Goal: Transaction & Acquisition: Purchase product/service

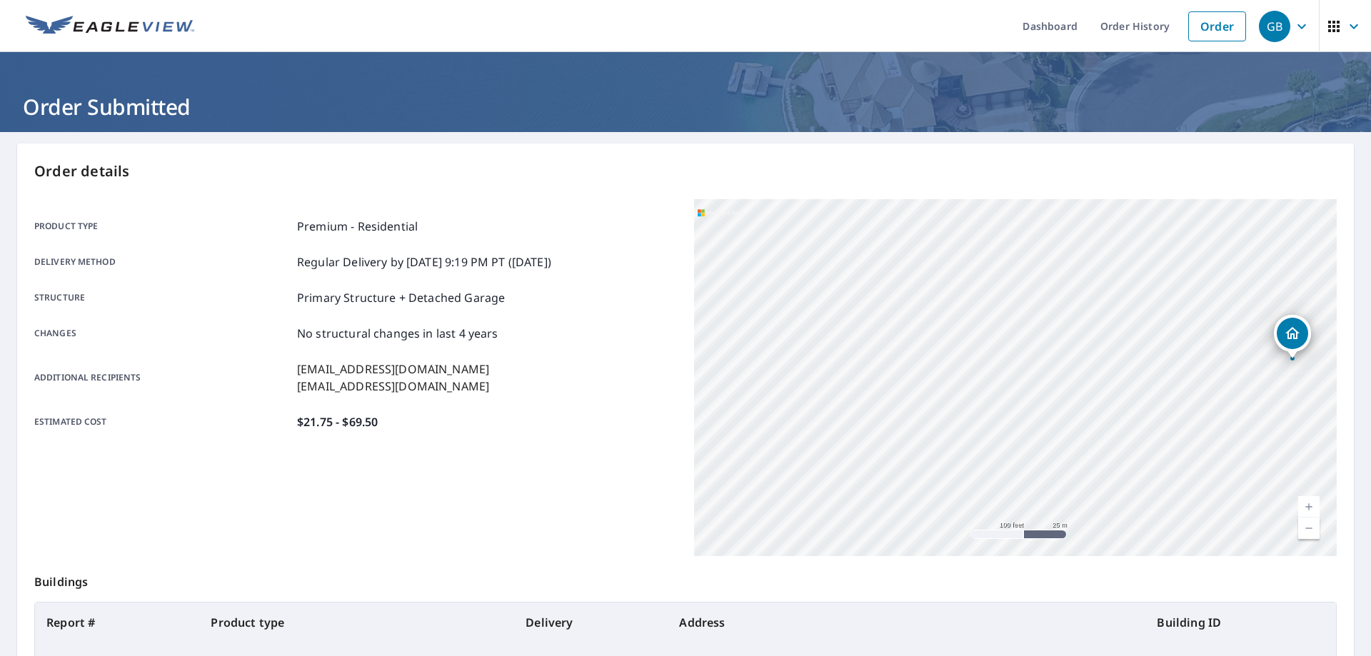
click at [1209, 34] on link "Order" at bounding box center [1217, 26] width 58 height 30
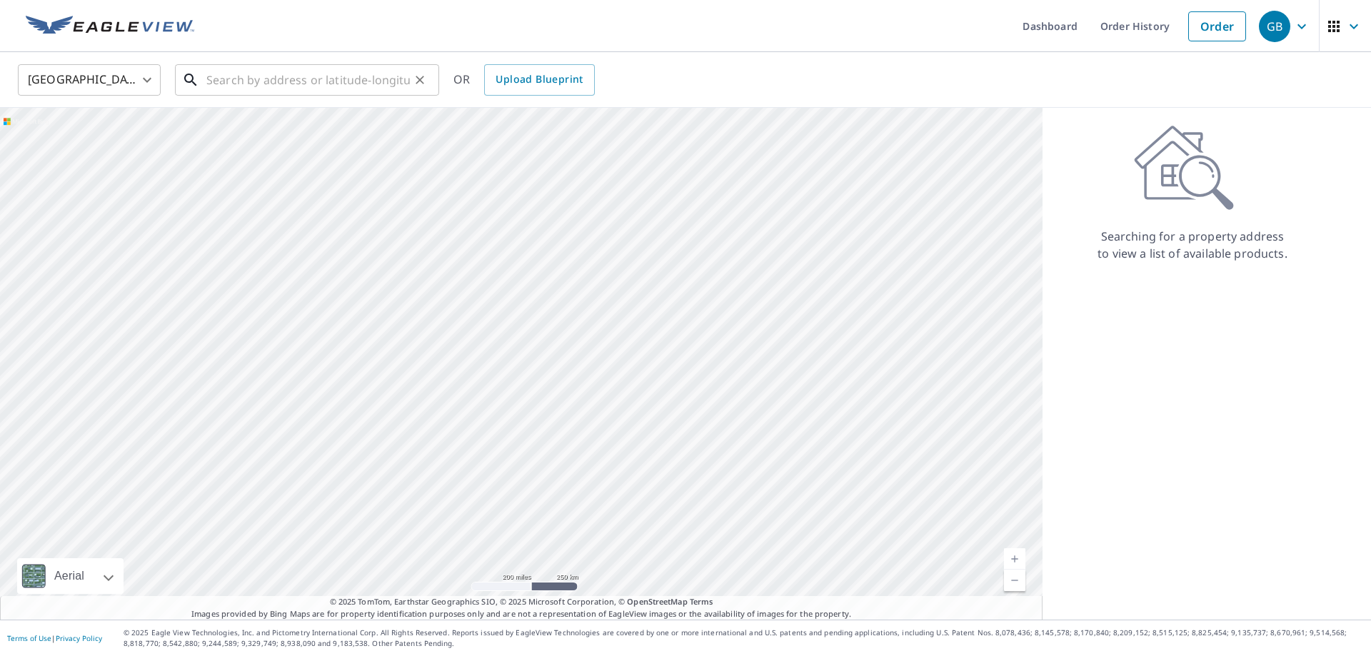
click at [333, 87] on input "text" at bounding box center [307, 80] width 203 height 40
paste input "[STREET_ADDRESS]"
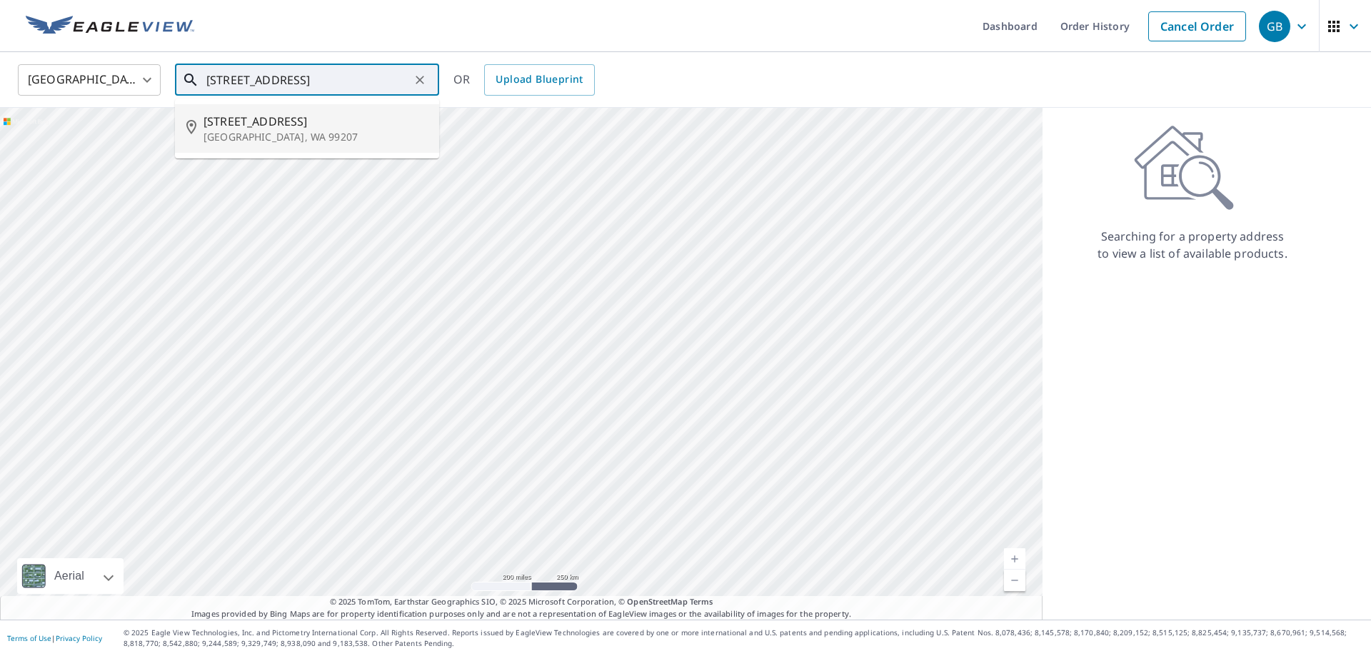
click at [288, 132] on p "[GEOGRAPHIC_DATA], WA 99207" at bounding box center [315, 137] width 224 height 14
type input "[STREET_ADDRESS]"
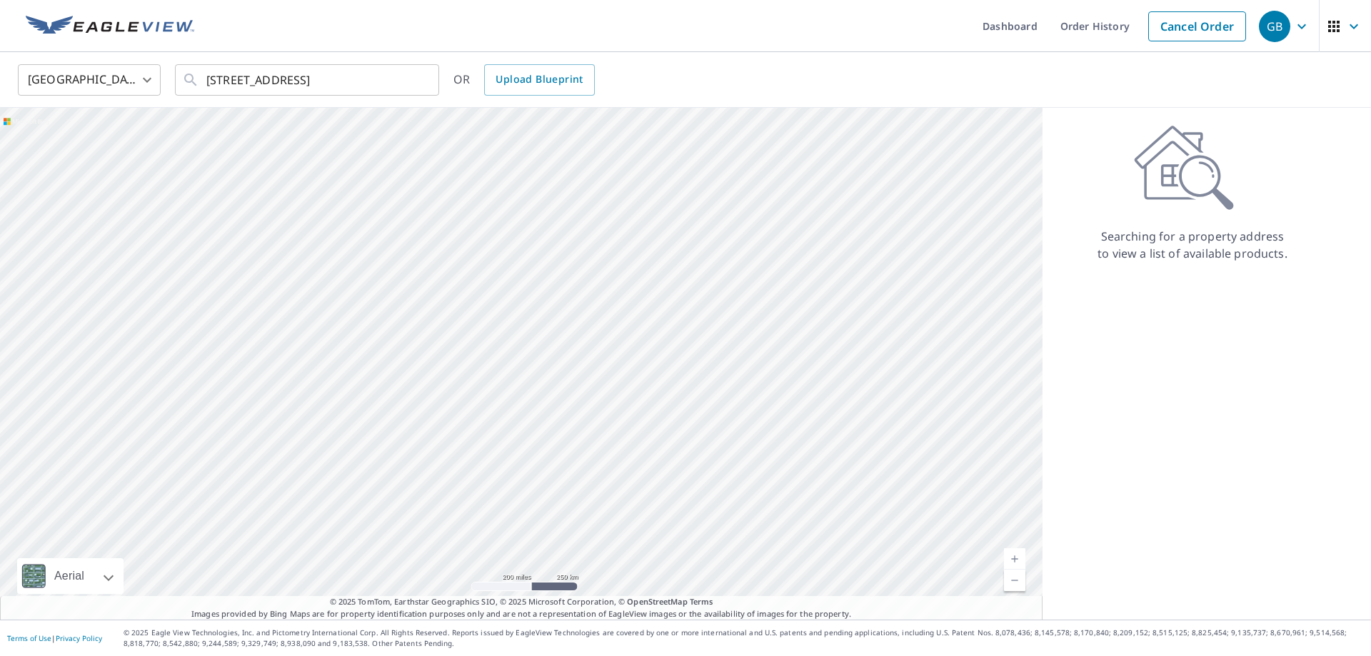
scroll to position [0, 6]
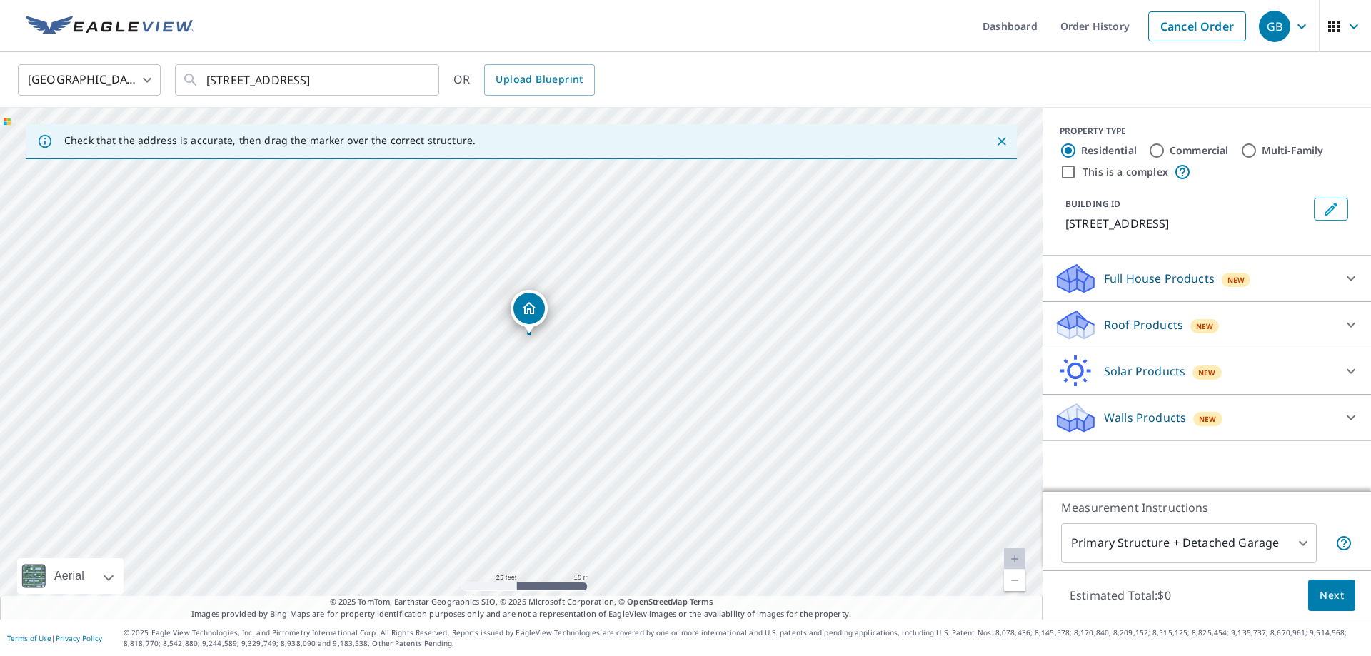
drag, startPoint x: 524, startPoint y: 336, endPoint x: 532, endPoint y: 308, distance: 28.9
click at [532, 308] on div "[STREET_ADDRESS]" at bounding box center [521, 364] width 1042 height 512
click at [1354, 273] on icon at bounding box center [1350, 278] width 17 height 17
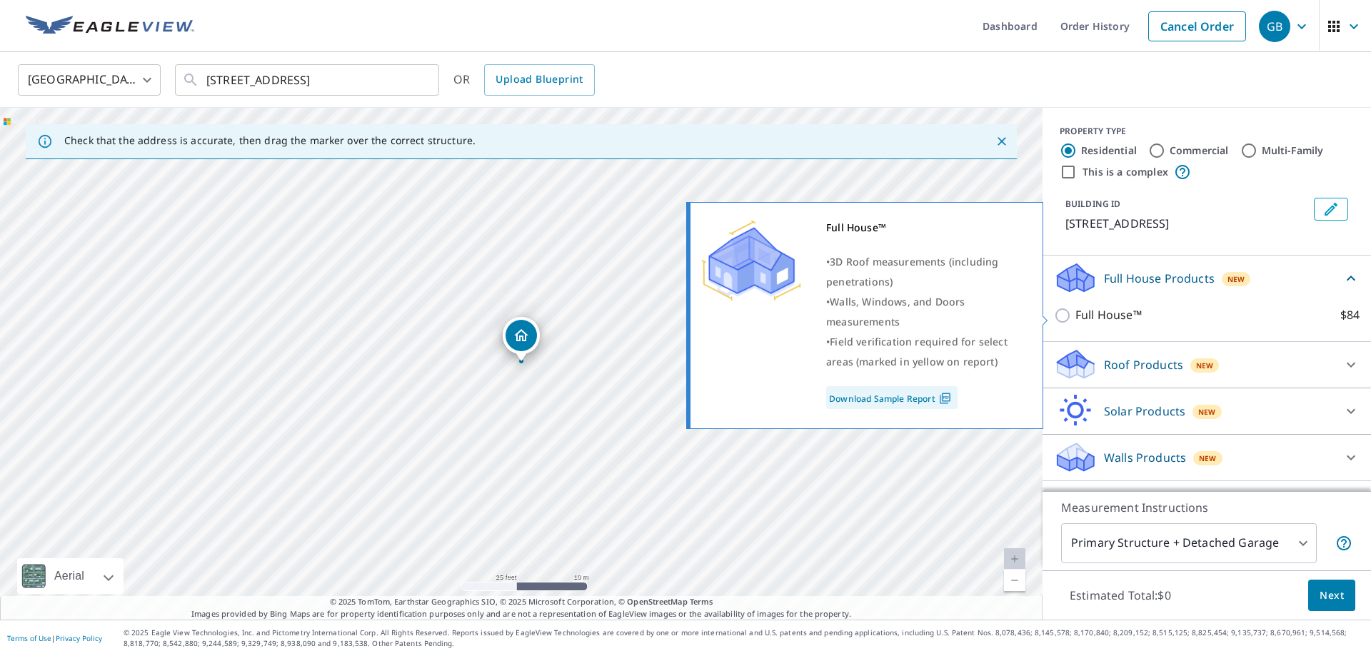
click at [1114, 318] on p "Full House™" at bounding box center [1108, 315] width 66 height 18
click at [1075, 318] on input "Full House™ $84" at bounding box center [1064, 315] width 21 height 17
checkbox input "true"
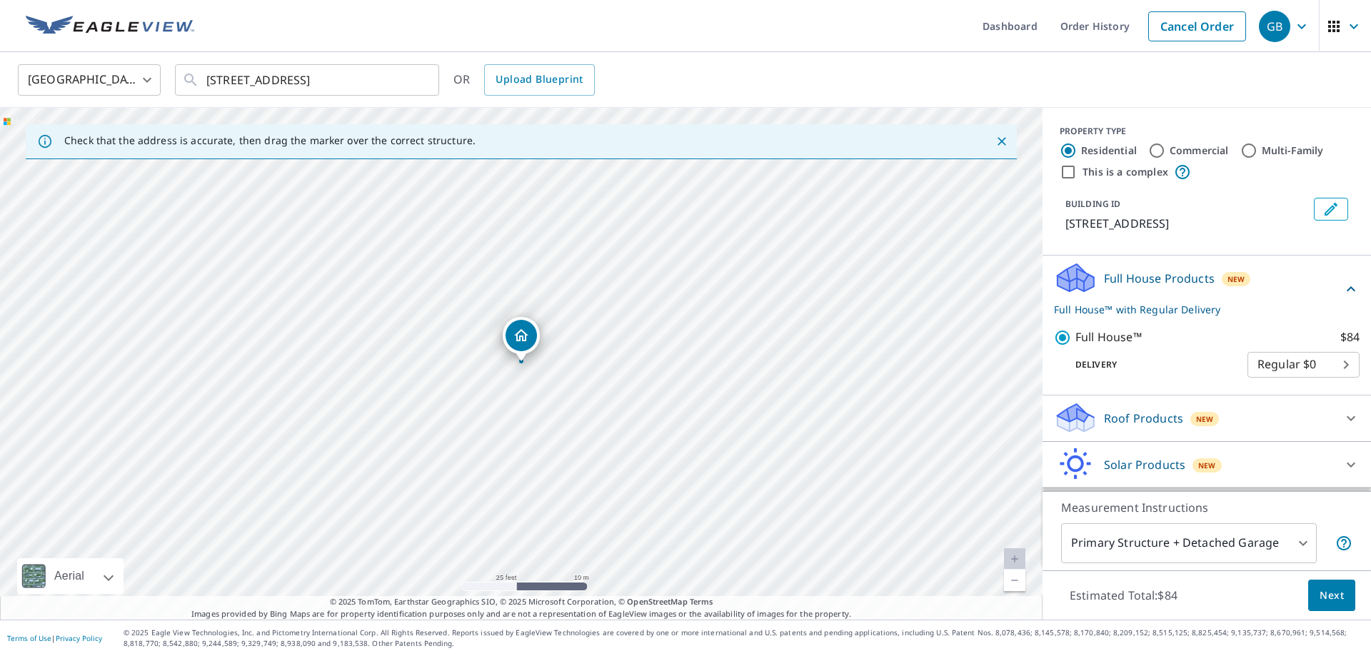
click at [1333, 600] on span "Next" at bounding box center [1331, 596] width 24 height 18
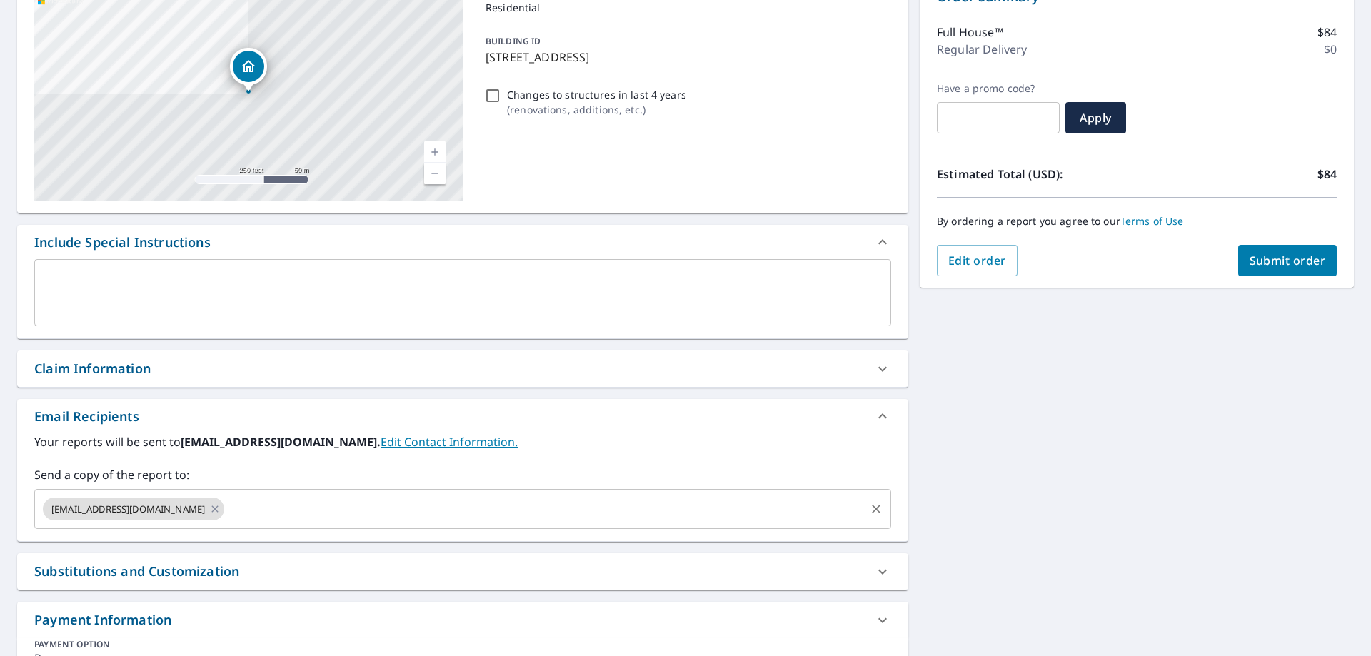
scroll to position [188, 0]
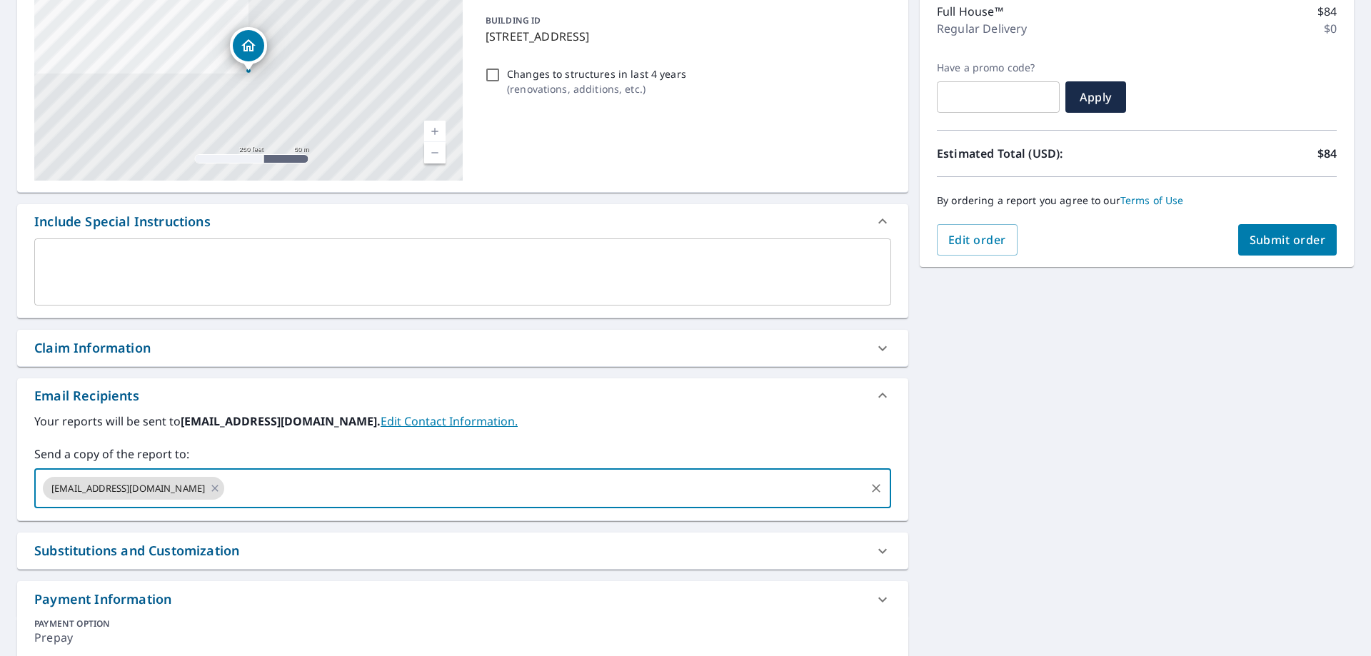
click at [493, 497] on input "text" at bounding box center [544, 488] width 637 height 27
type input "[EMAIL_ADDRESS][DOMAIN_NAME]"
checkbox input "true"
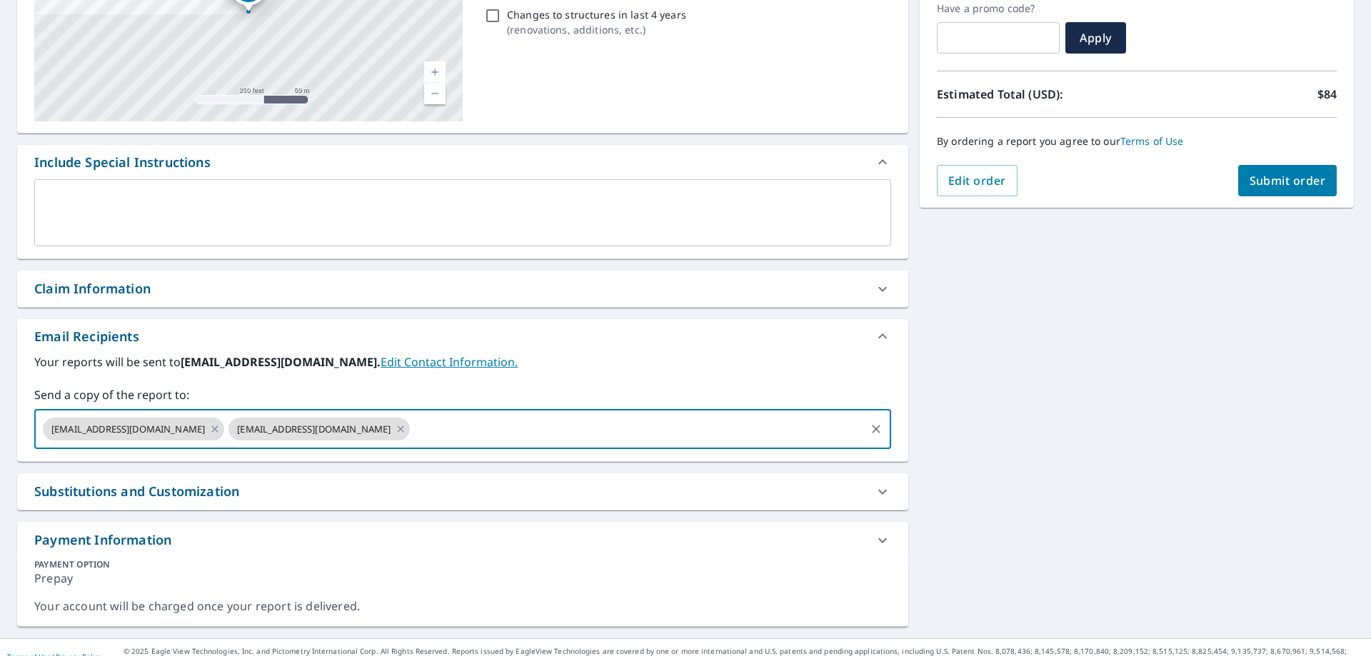
scroll to position [266, 0]
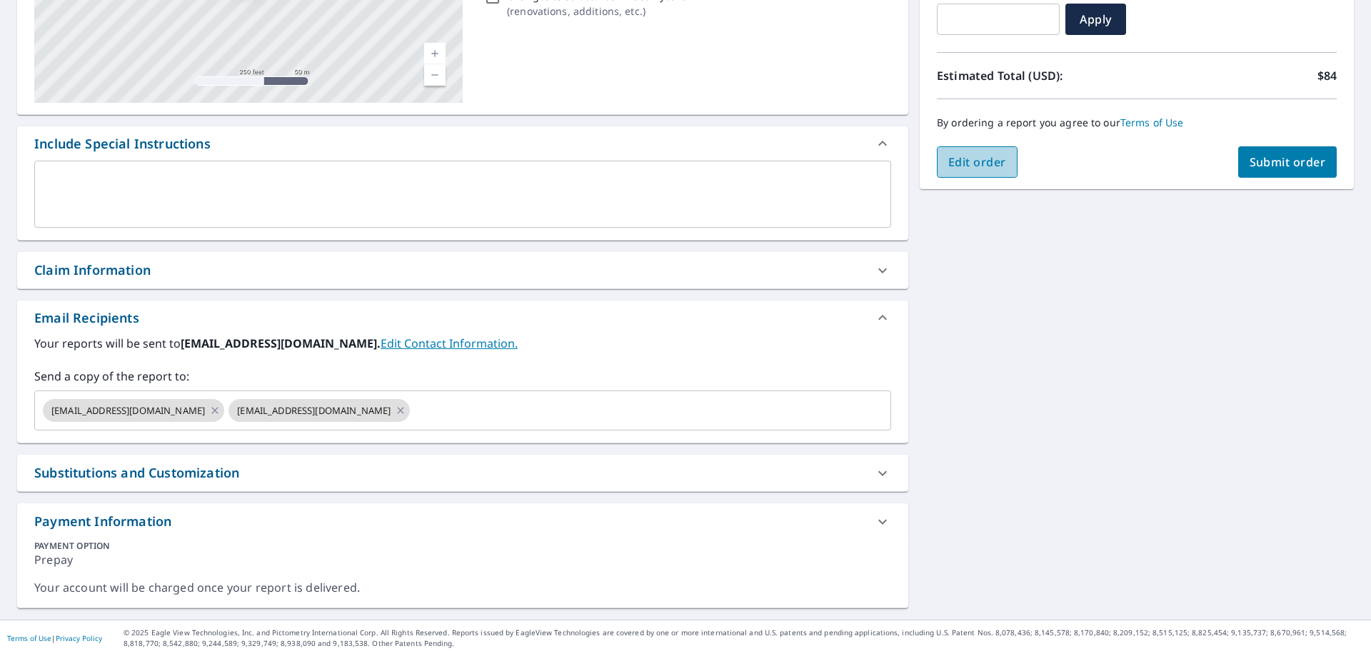
click at [971, 164] on span "Edit order" at bounding box center [977, 162] width 58 height 16
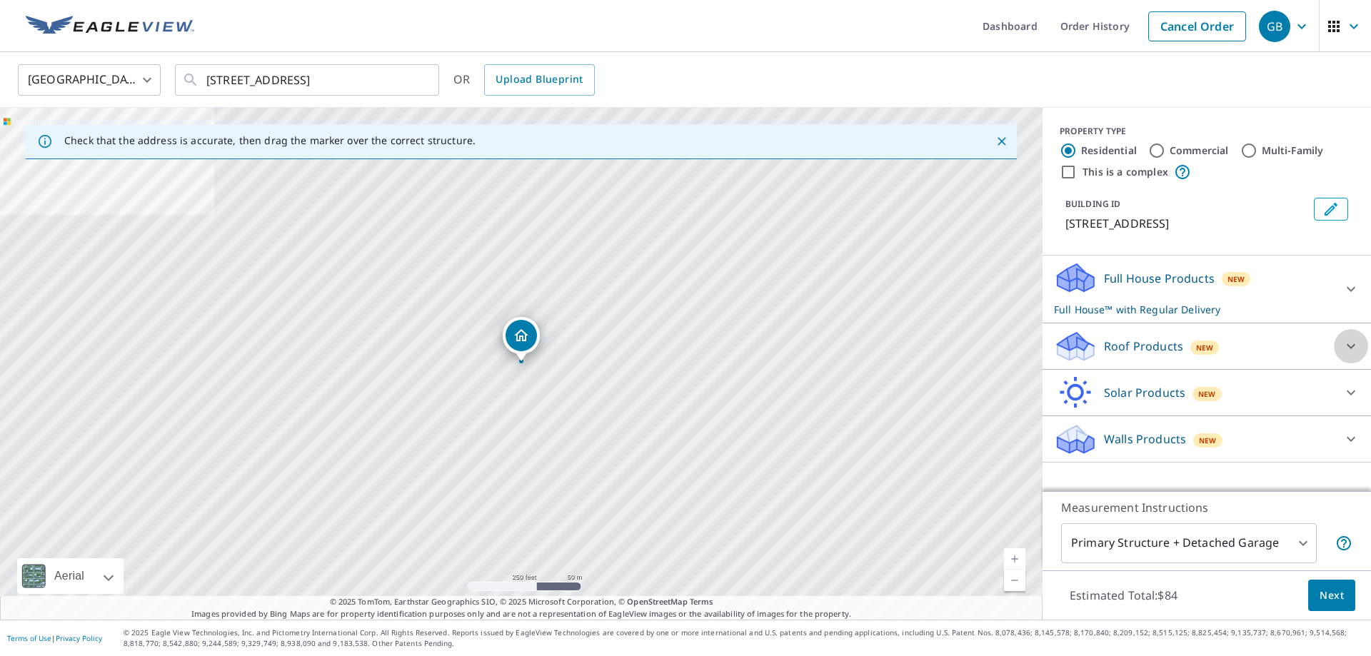
click at [1358, 341] on icon at bounding box center [1350, 346] width 17 height 17
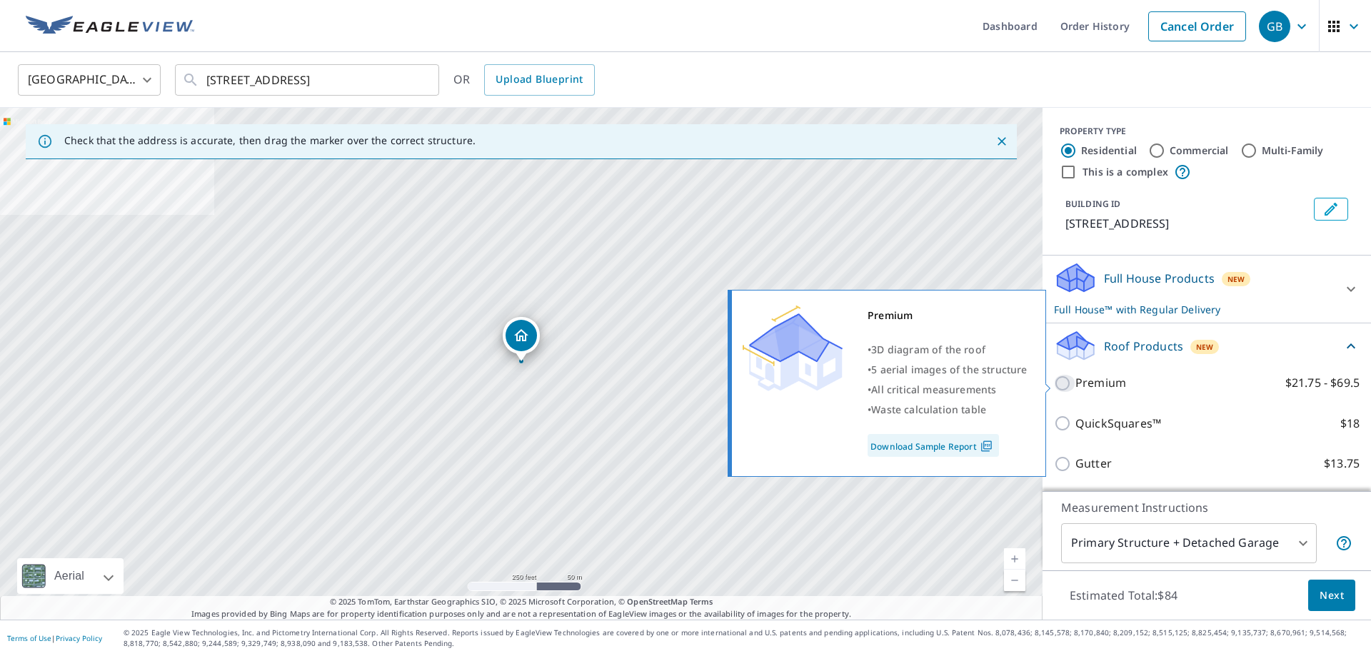
click at [1060, 386] on input "Premium $21.75 - $69.5" at bounding box center [1064, 383] width 21 height 17
checkbox input "true"
checkbox input "false"
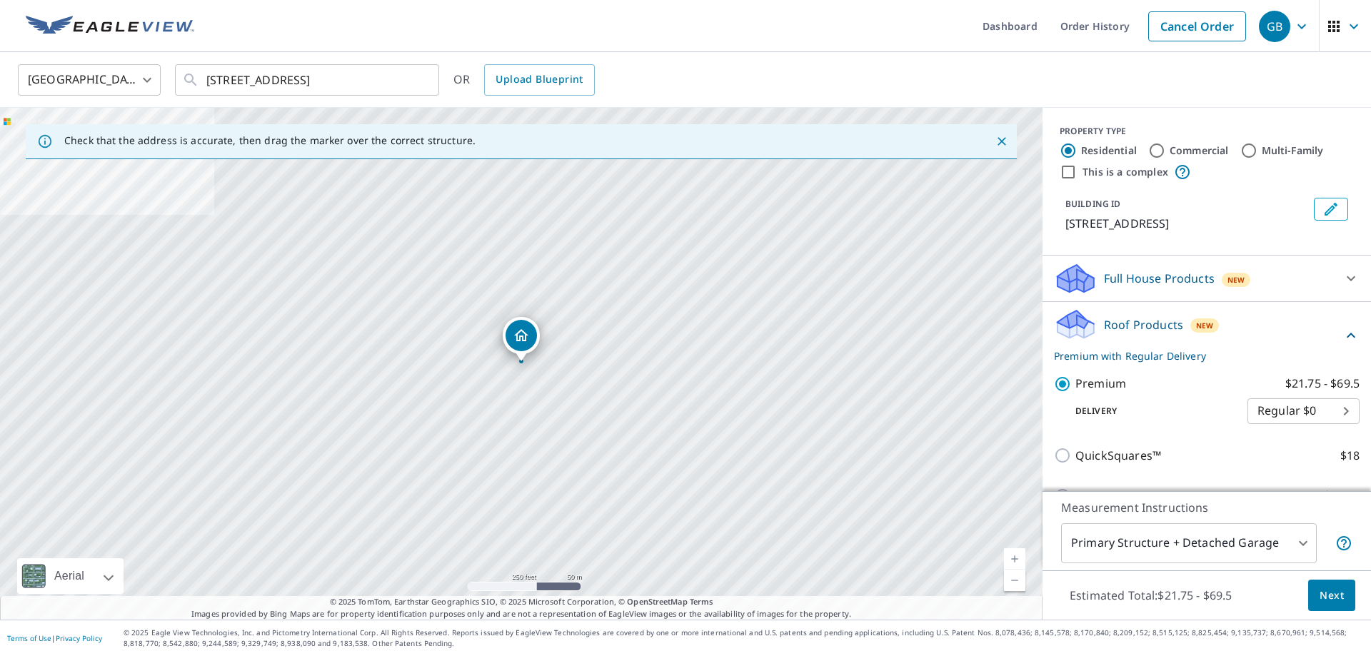
click at [1347, 276] on icon at bounding box center [1350, 278] width 17 height 17
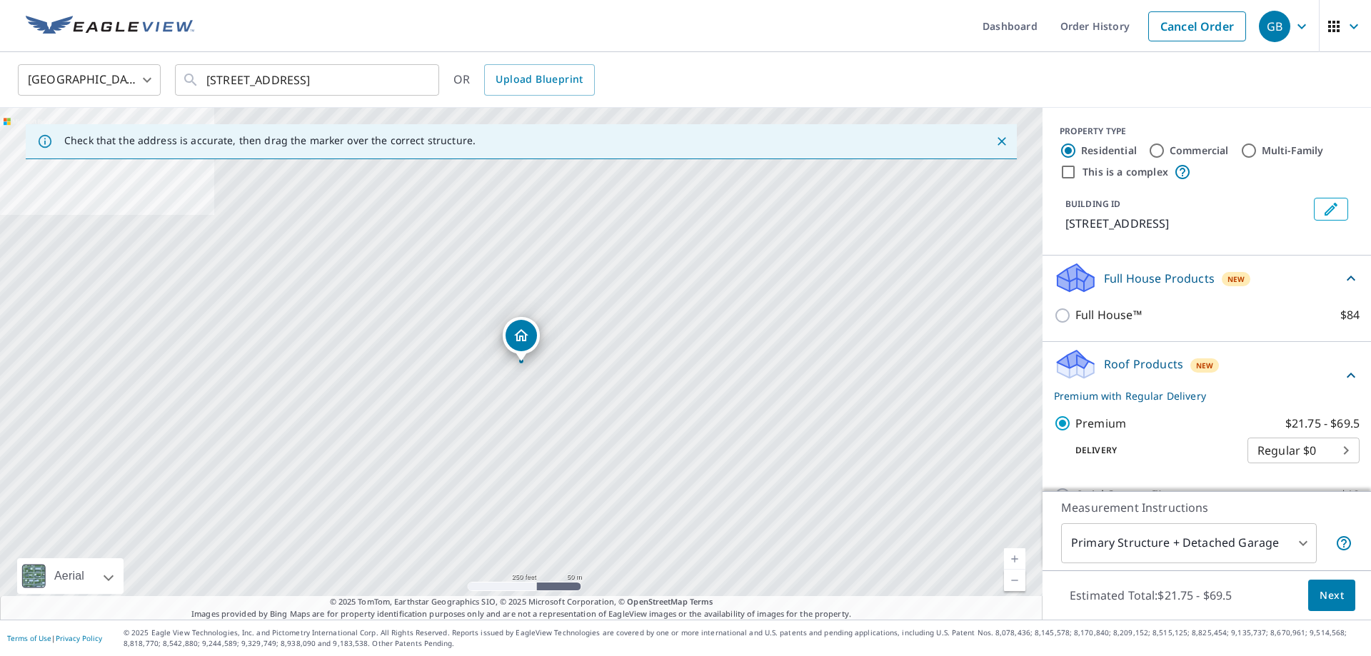
click at [1326, 596] on span "Next" at bounding box center [1331, 596] width 24 height 18
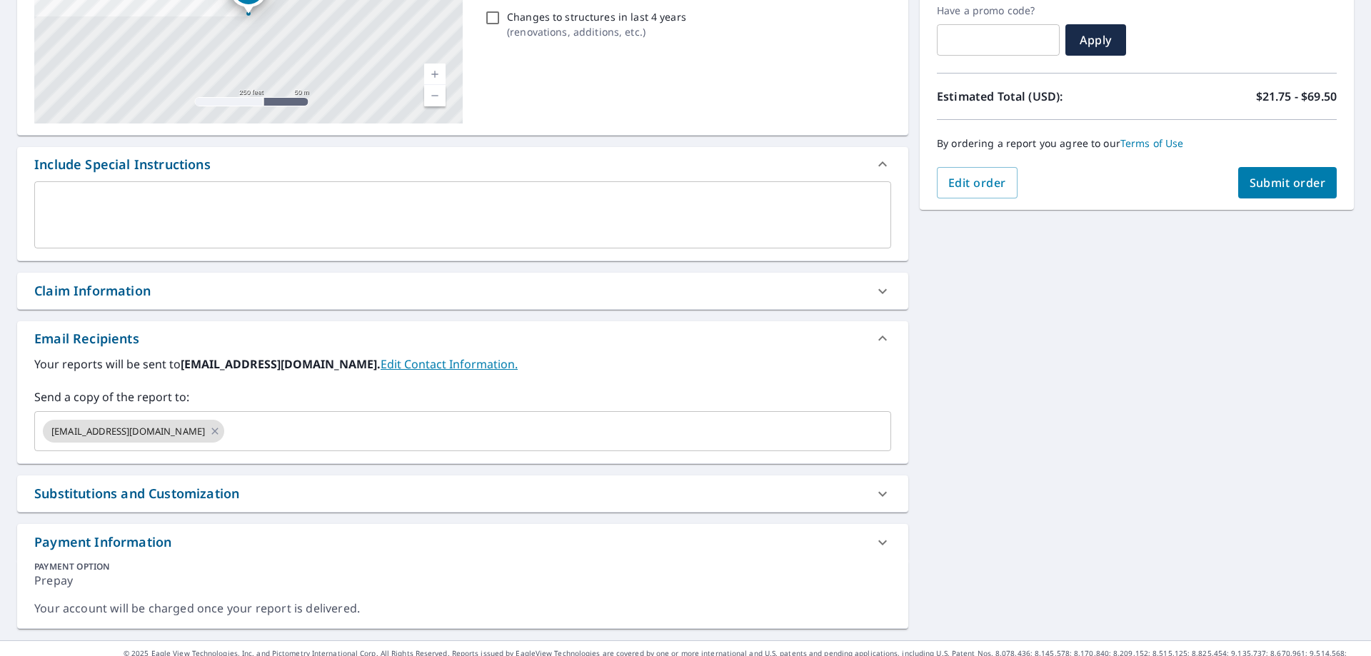
scroll to position [266, 0]
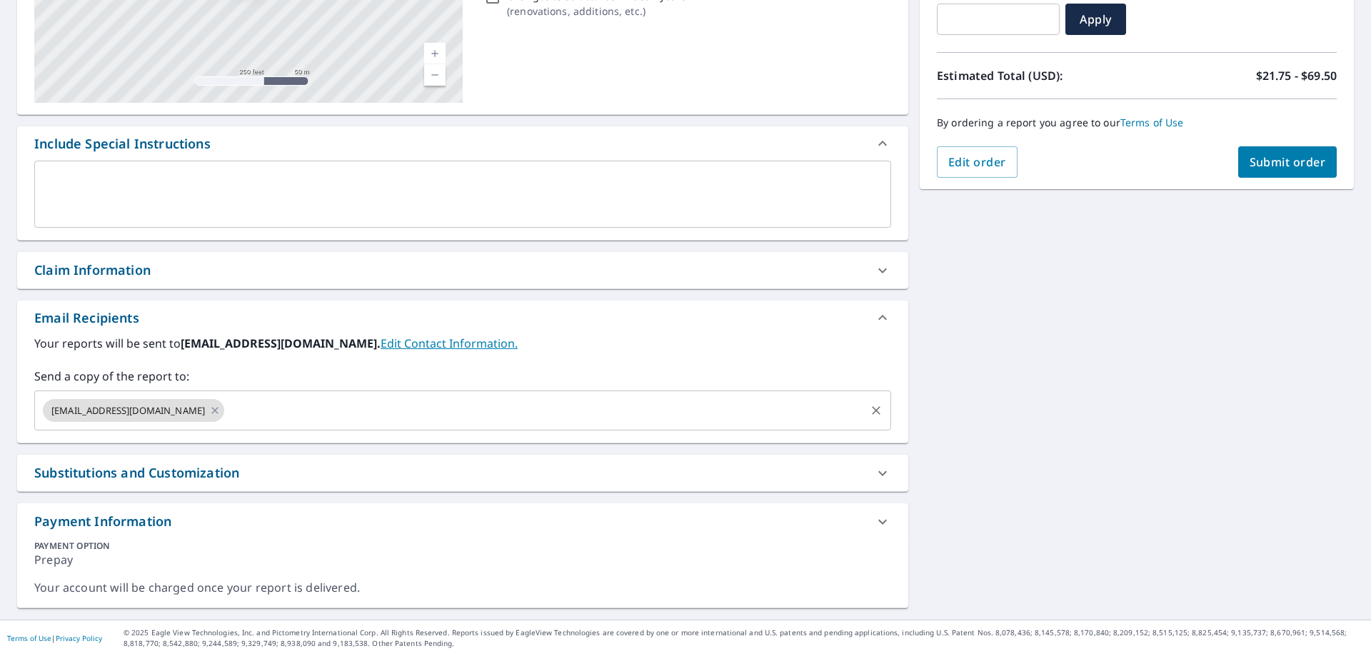
click at [419, 416] on input "text" at bounding box center [544, 410] width 637 height 27
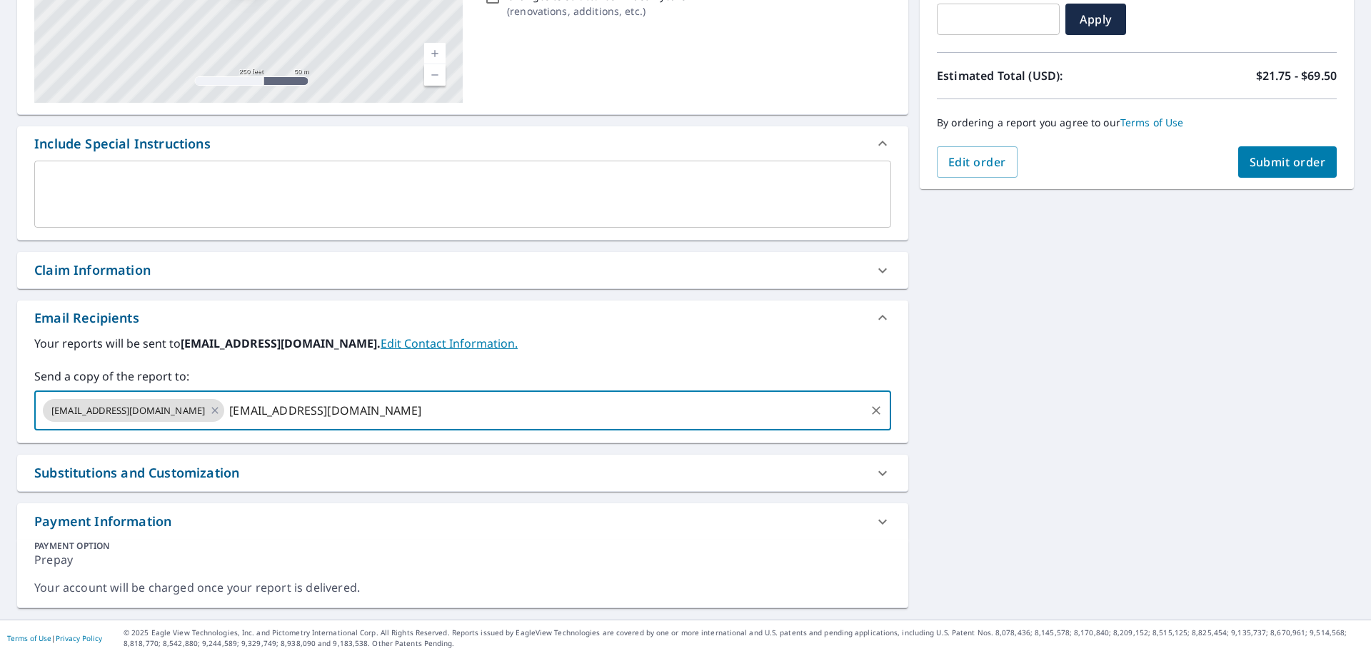
type input "[EMAIL_ADDRESS][DOMAIN_NAME]"
click at [1270, 168] on span "Submit order" at bounding box center [1287, 162] width 76 height 16
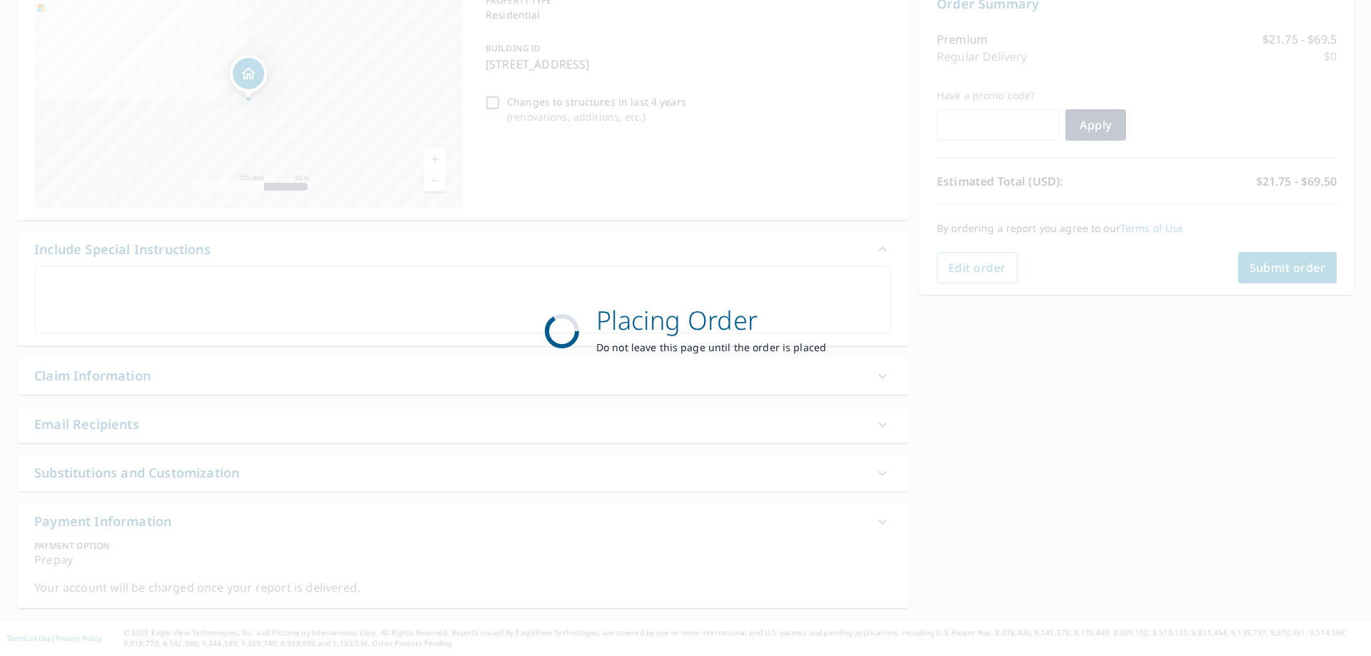
checkbox input "true"
